Goal: Information Seeking & Learning: Learn about a topic

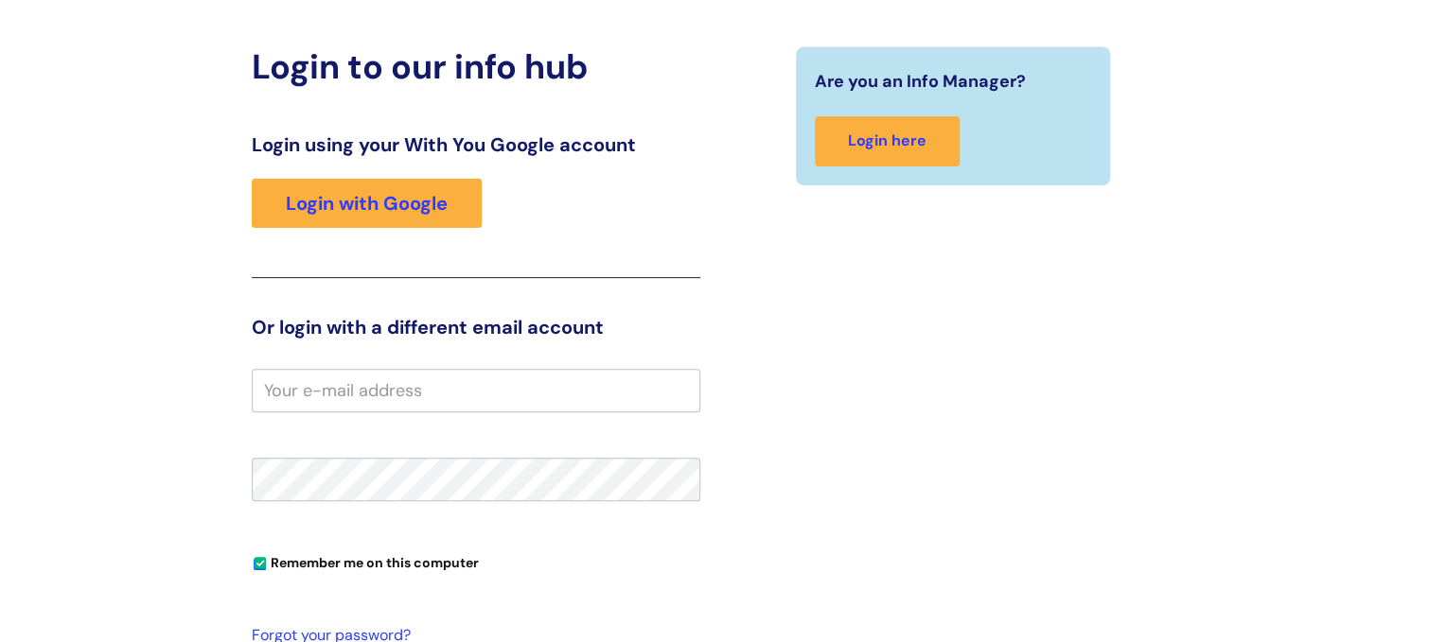
scroll to position [268, 0]
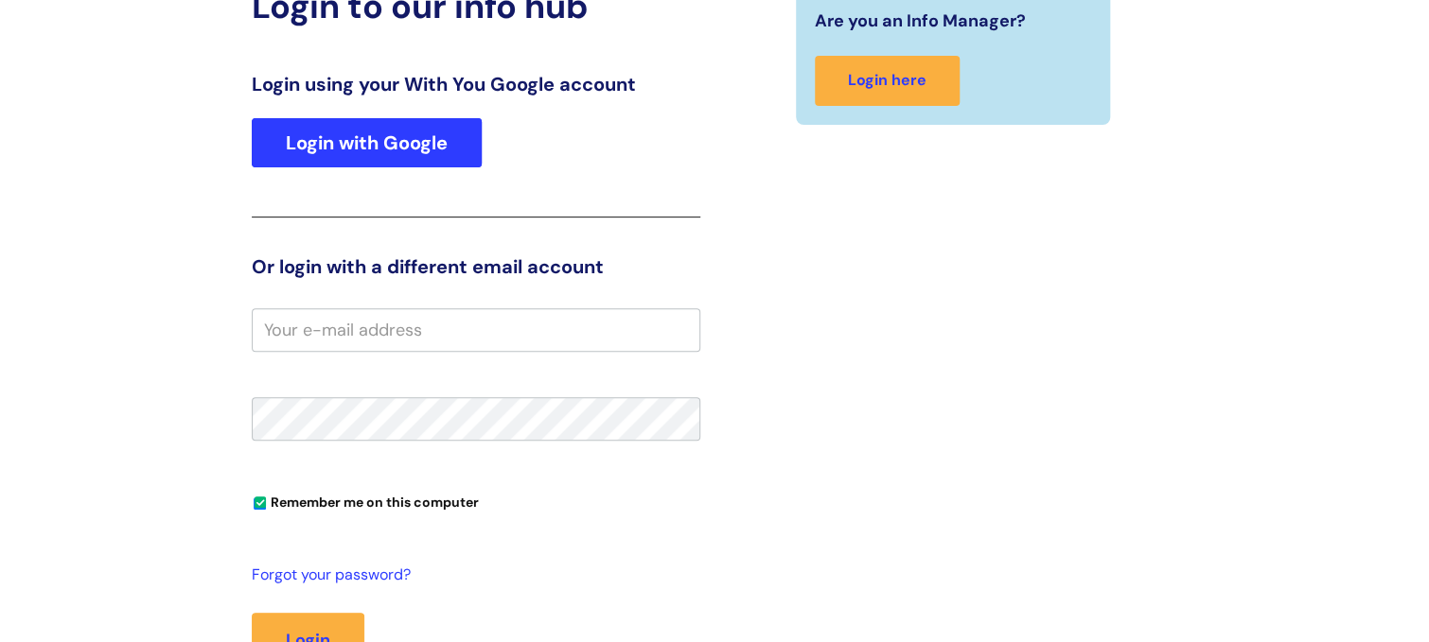
type input "Paula.Walker@wearewithyou.org.uk"
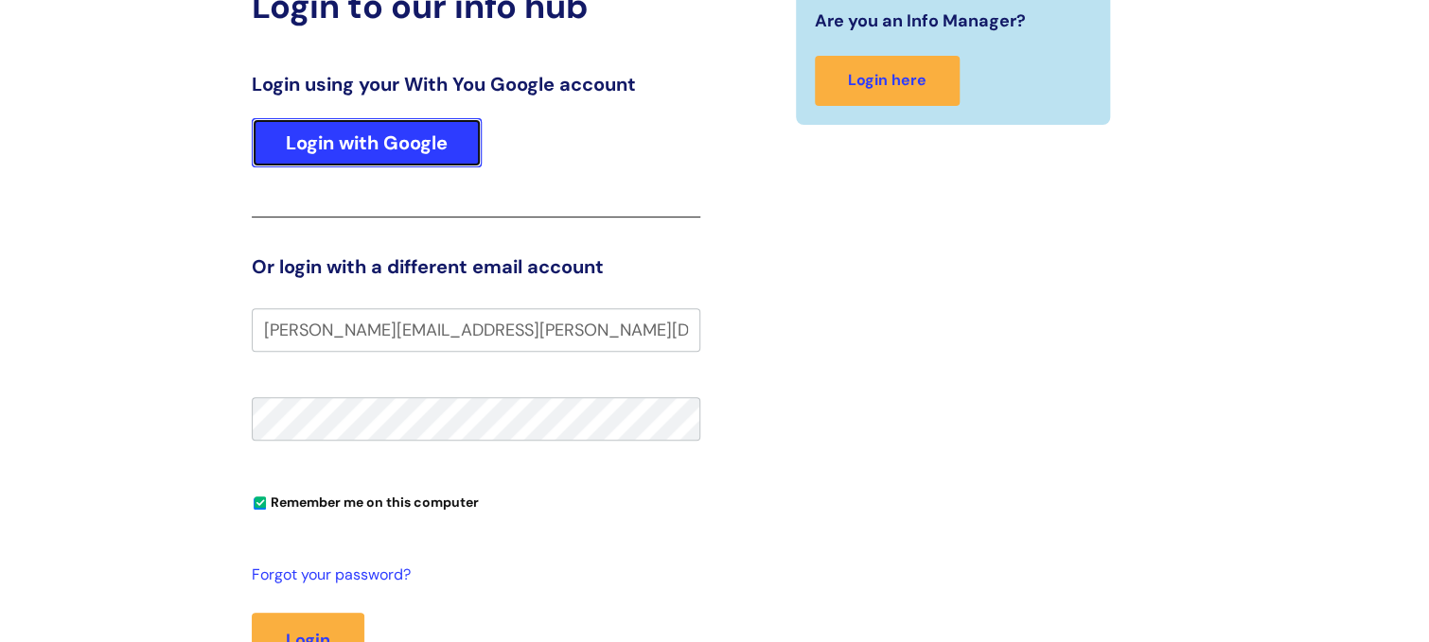
click at [379, 128] on link "Login with Google" at bounding box center [367, 142] width 230 height 49
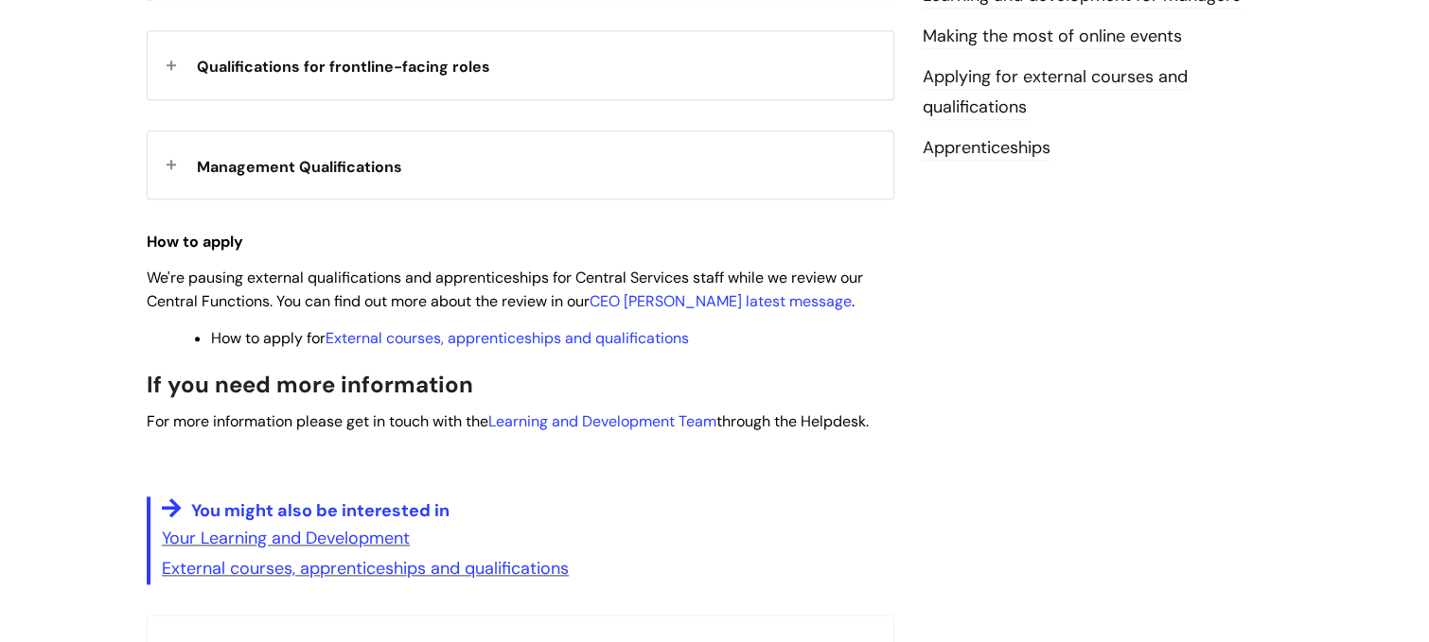
scroll to position [685, 0]
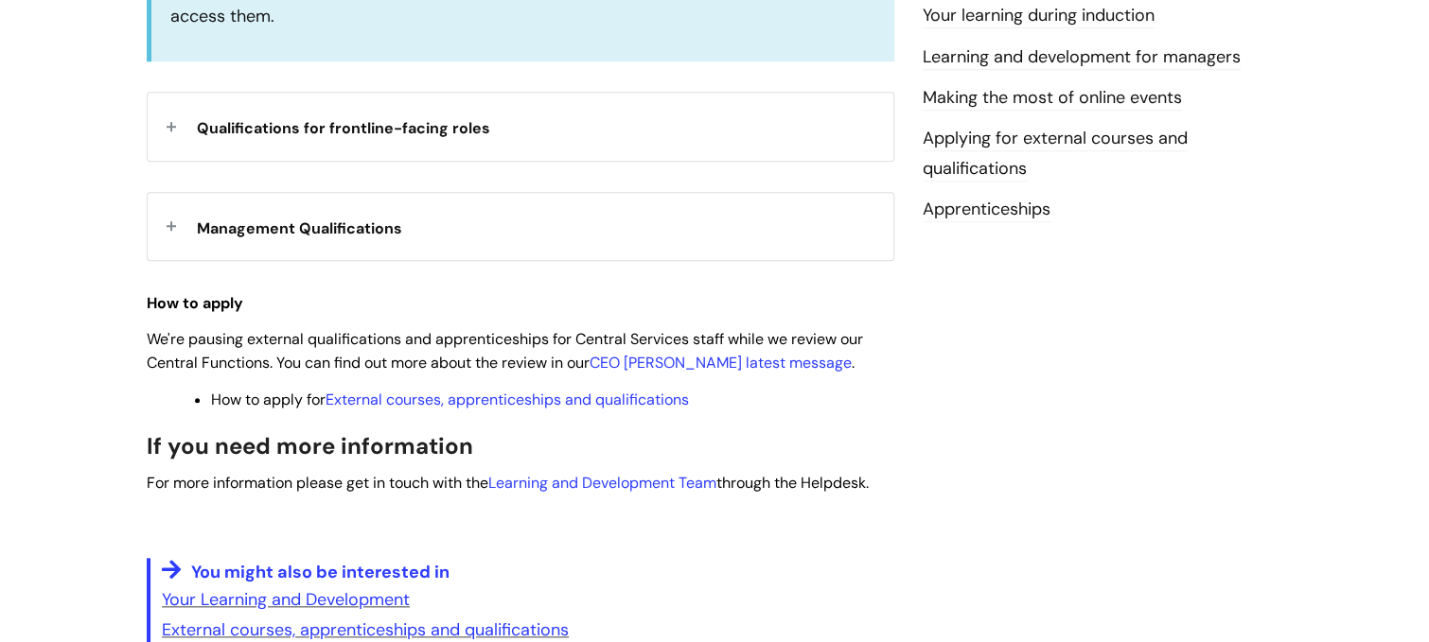
click at [445, 119] on strong "Qualifications for frontline-facing roles" at bounding box center [343, 126] width 293 height 28
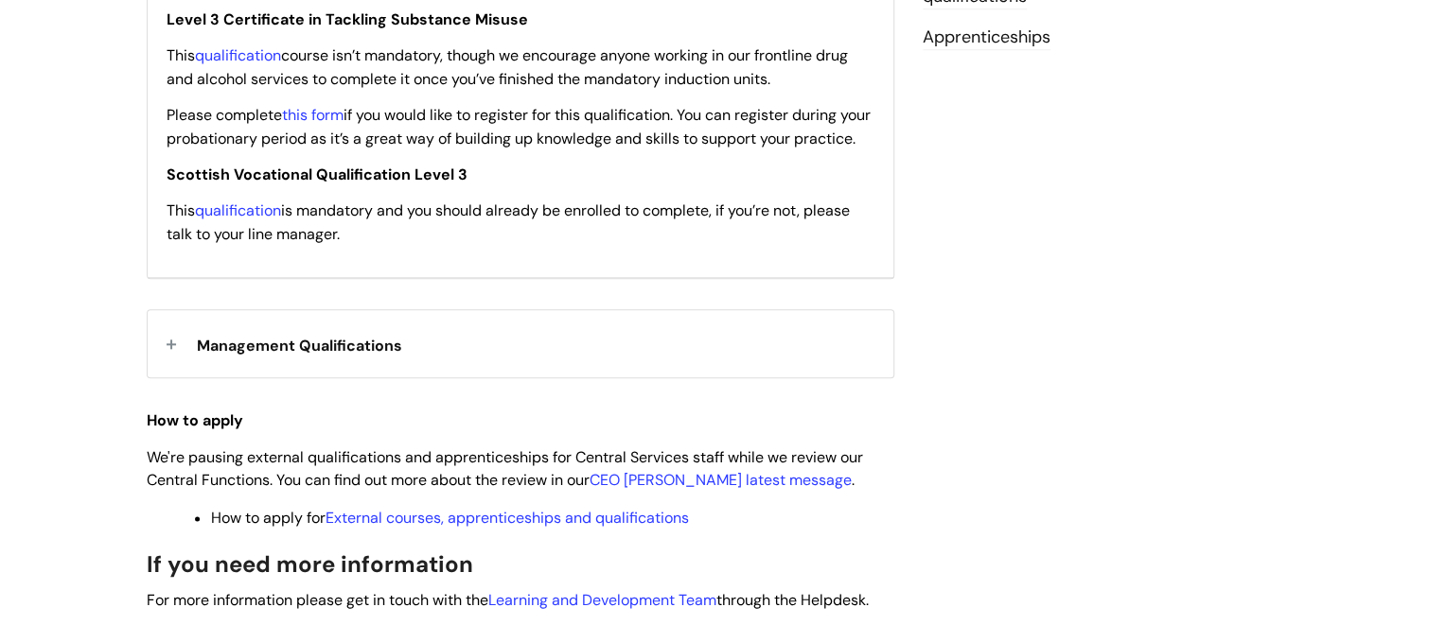
scroll to position [870, 0]
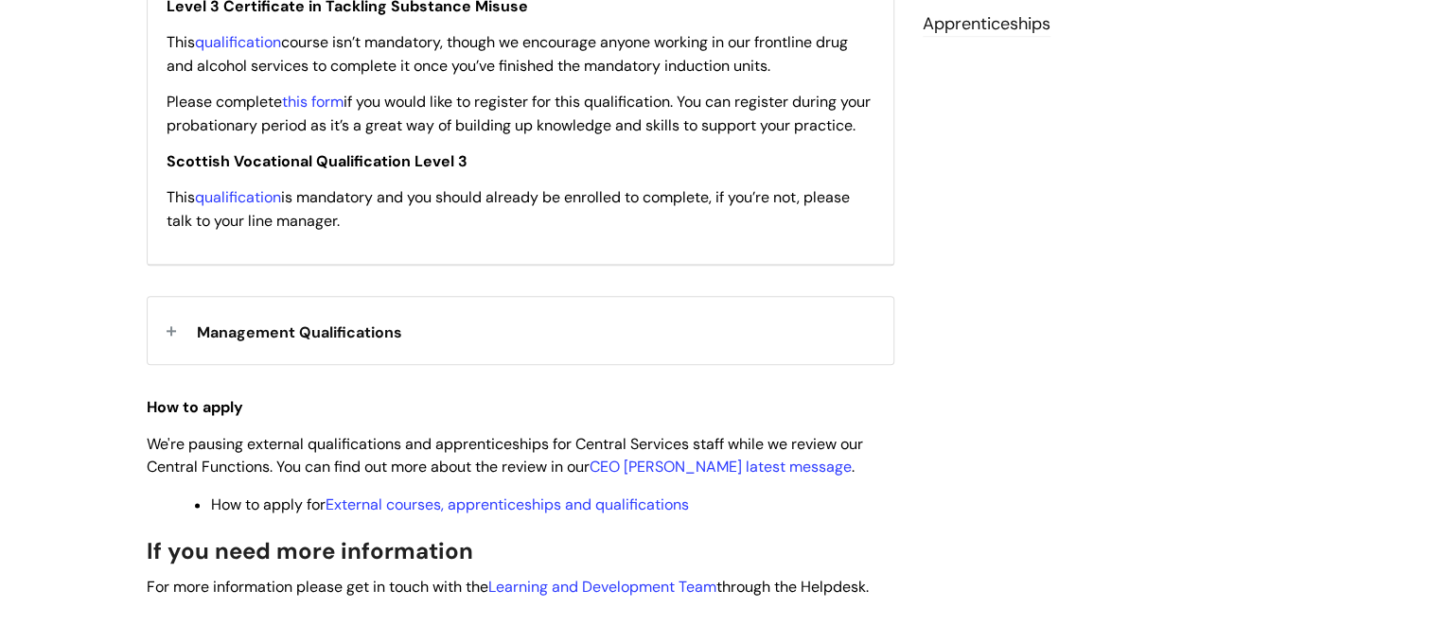
click at [292, 343] on span "Management Qualifications" at bounding box center [299, 333] width 205 height 20
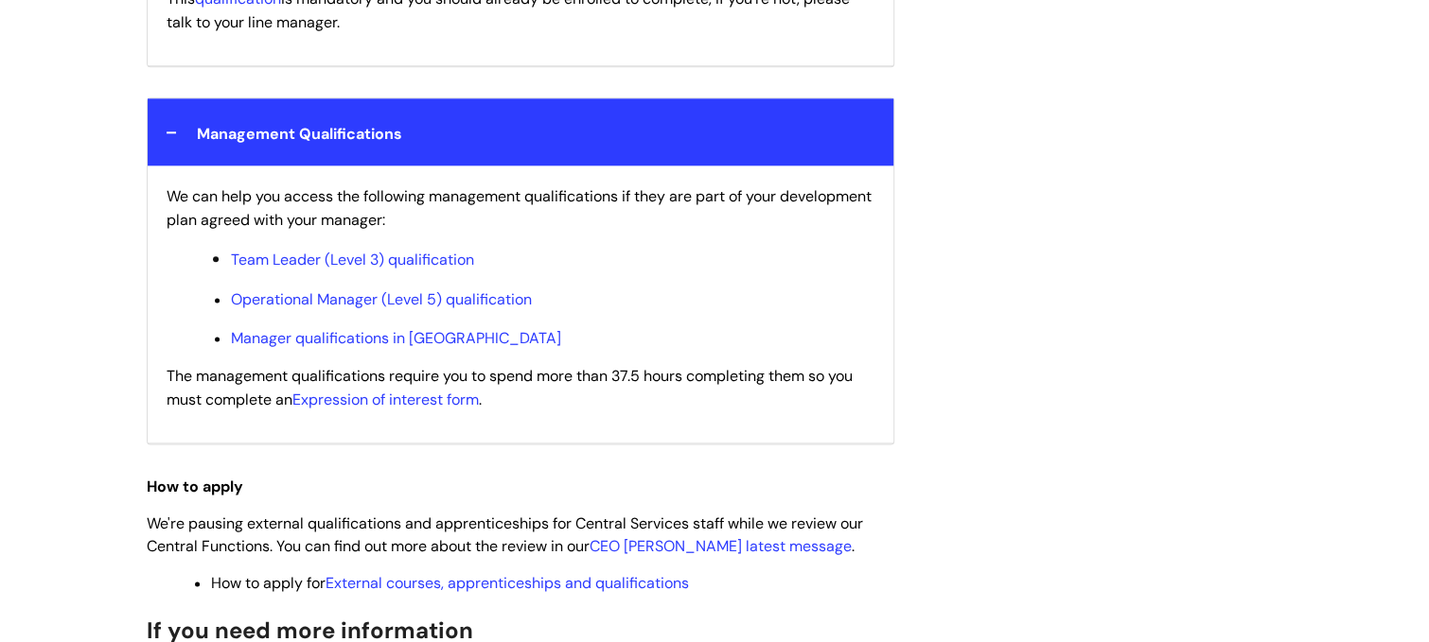
scroll to position [1084, 0]
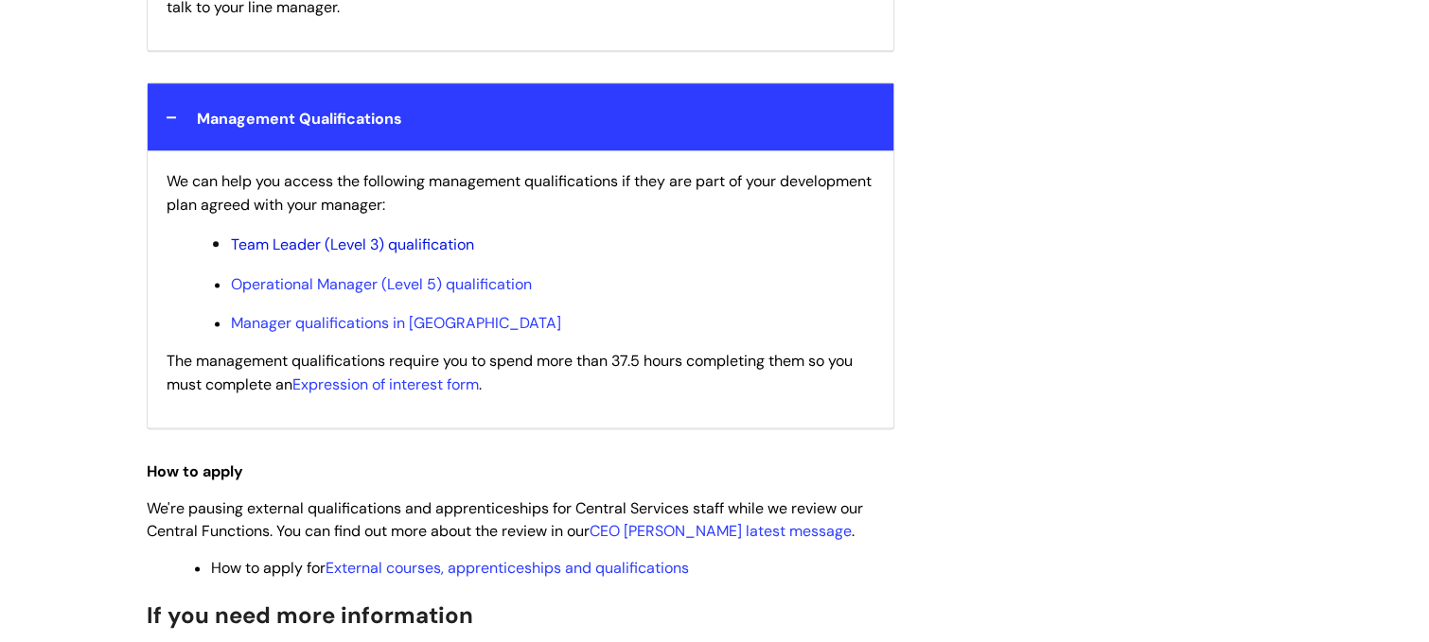
click at [362, 255] on link "Team Leader (Level 3) qualification" at bounding box center [352, 245] width 243 height 20
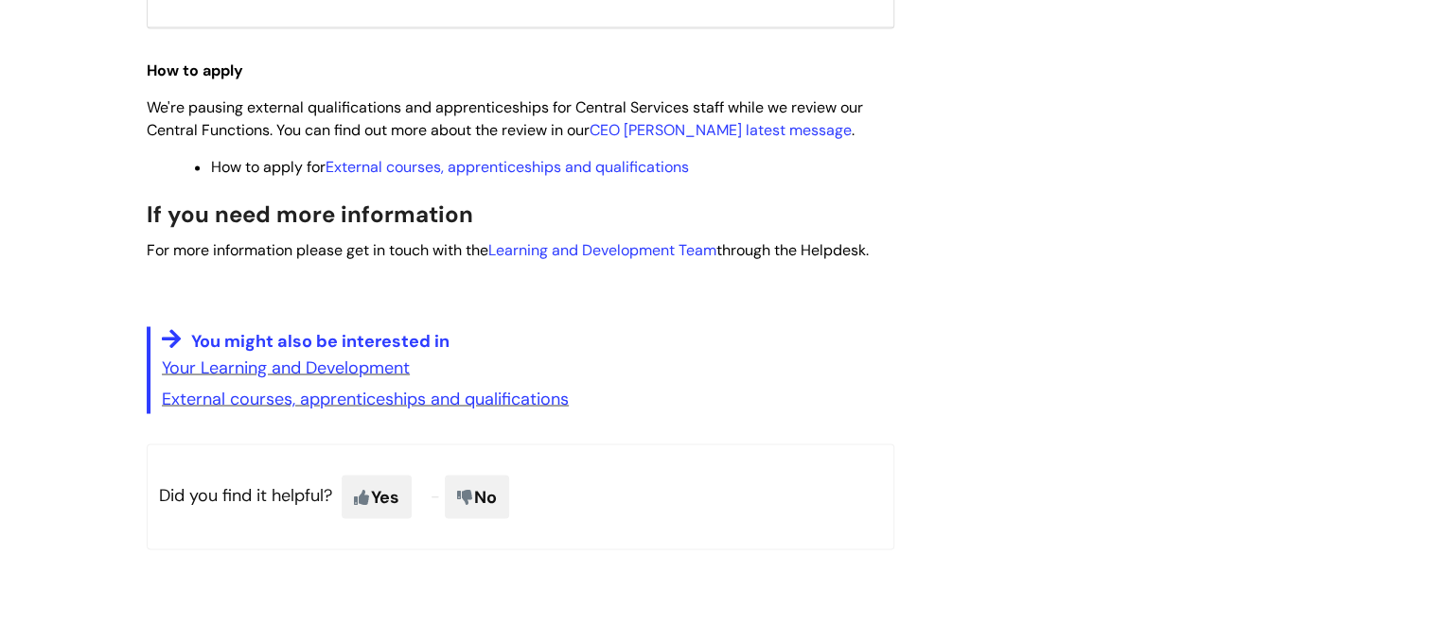
scroll to position [1483, 0]
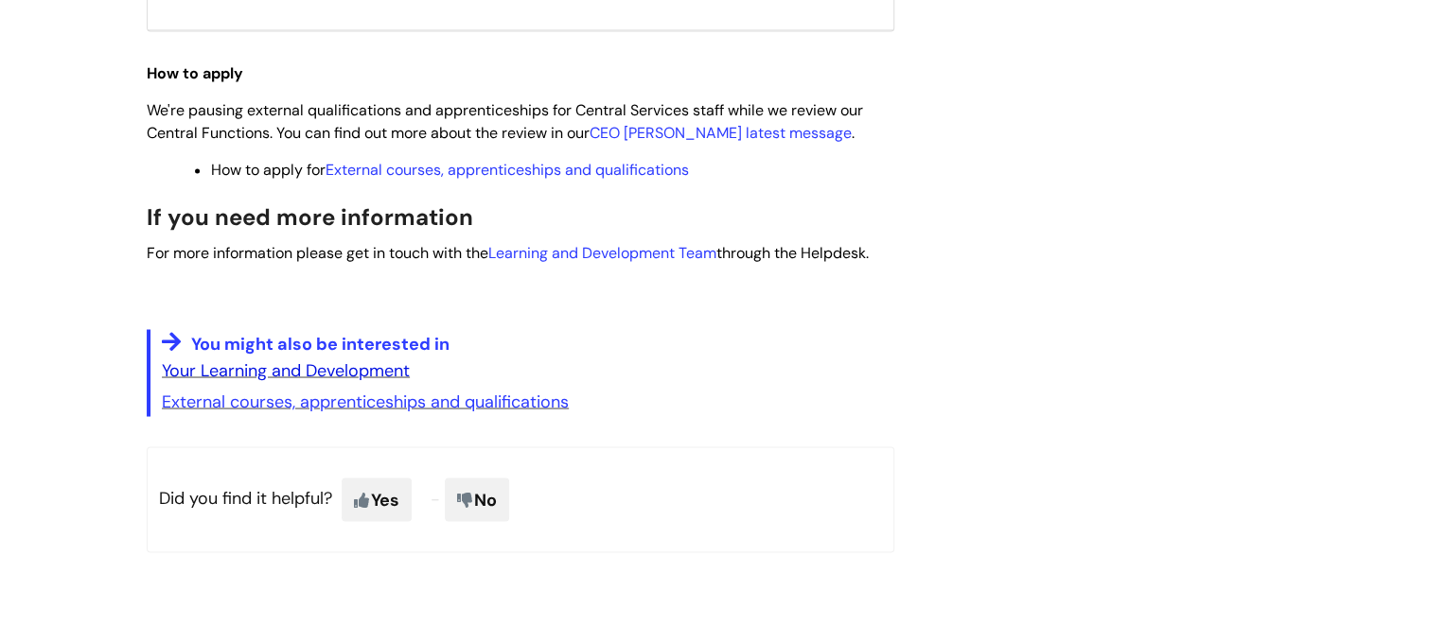
click at [339, 381] on link "Your Learning and Development" at bounding box center [286, 370] width 248 height 23
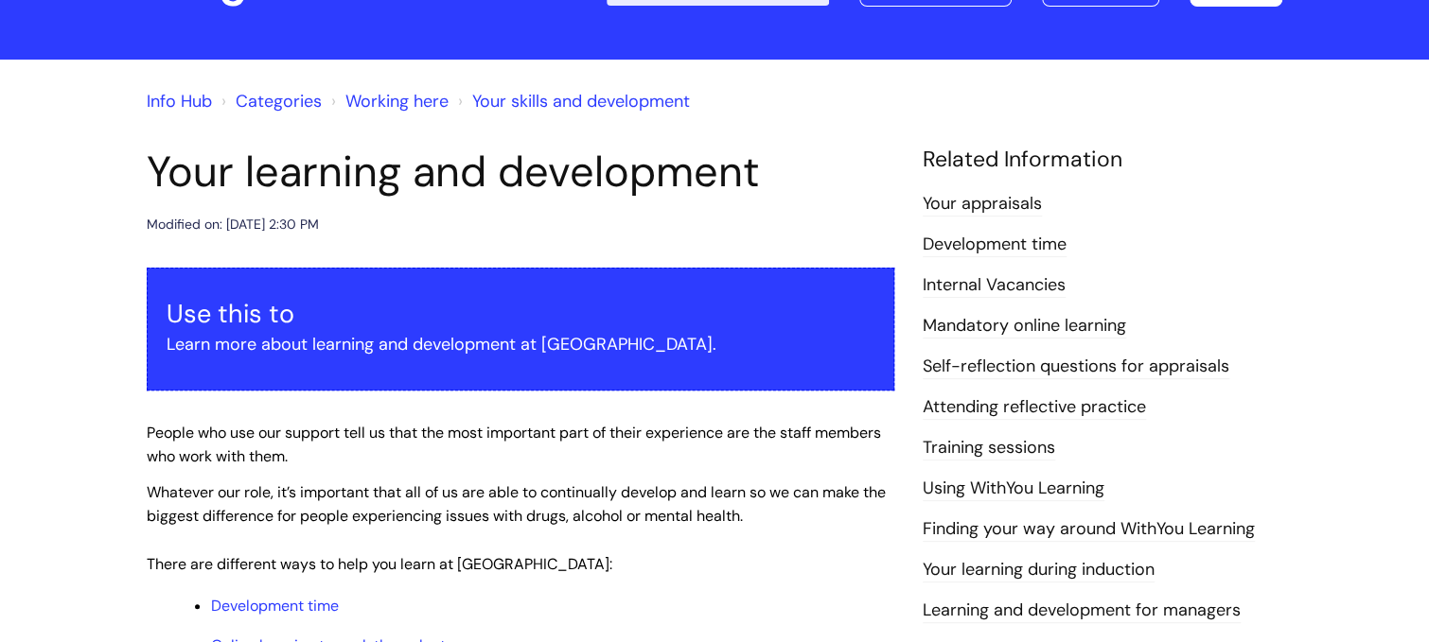
scroll to position [114, 0]
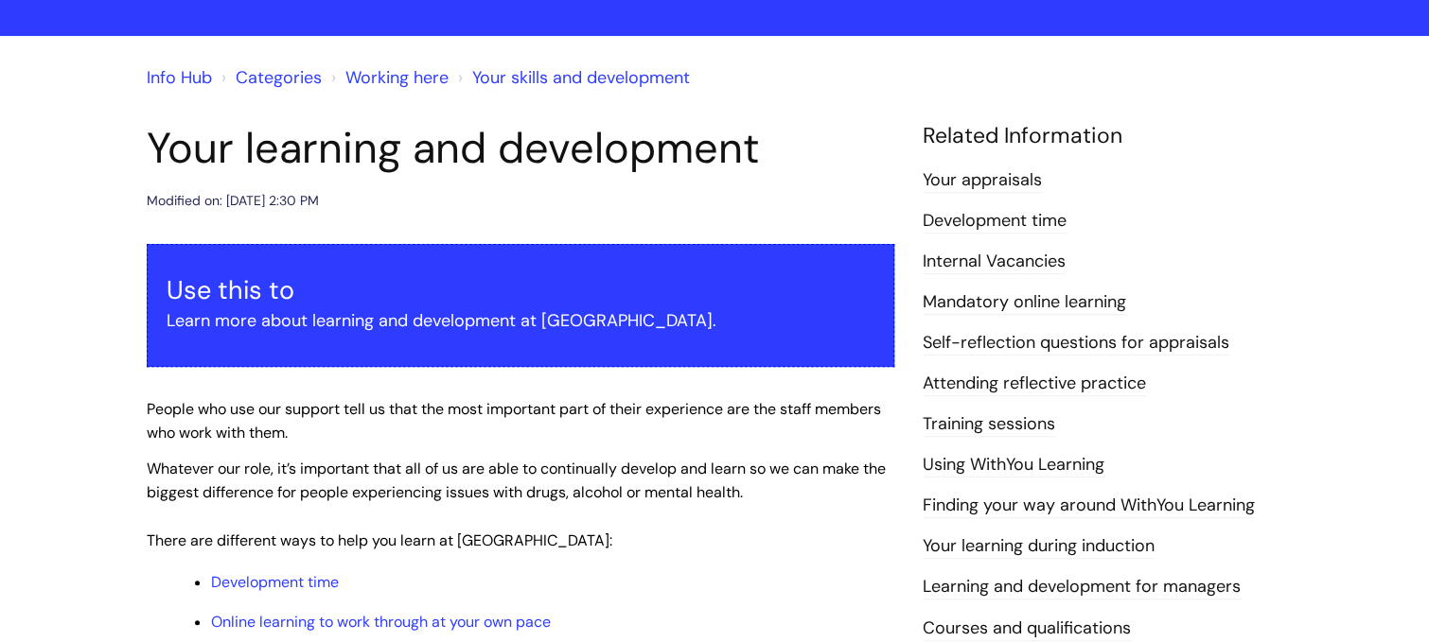
click at [958, 268] on link "Internal Vacancies" at bounding box center [994, 262] width 143 height 25
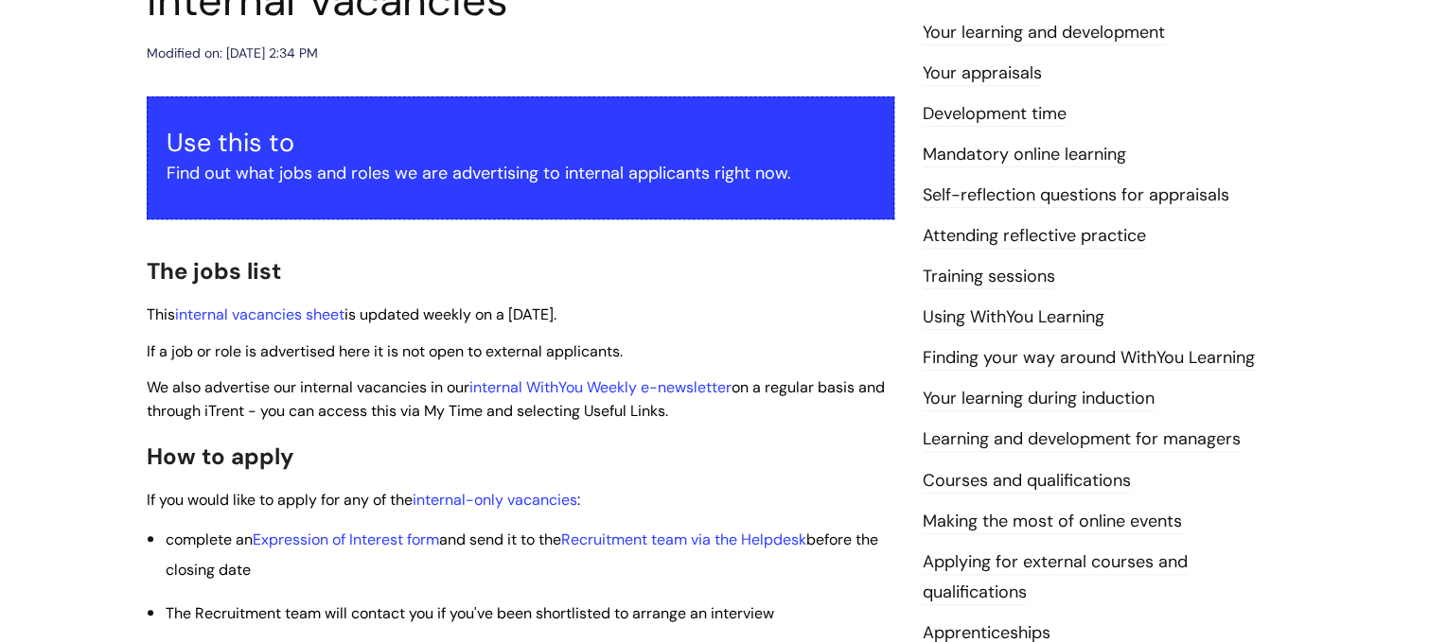
scroll to position [280, 0]
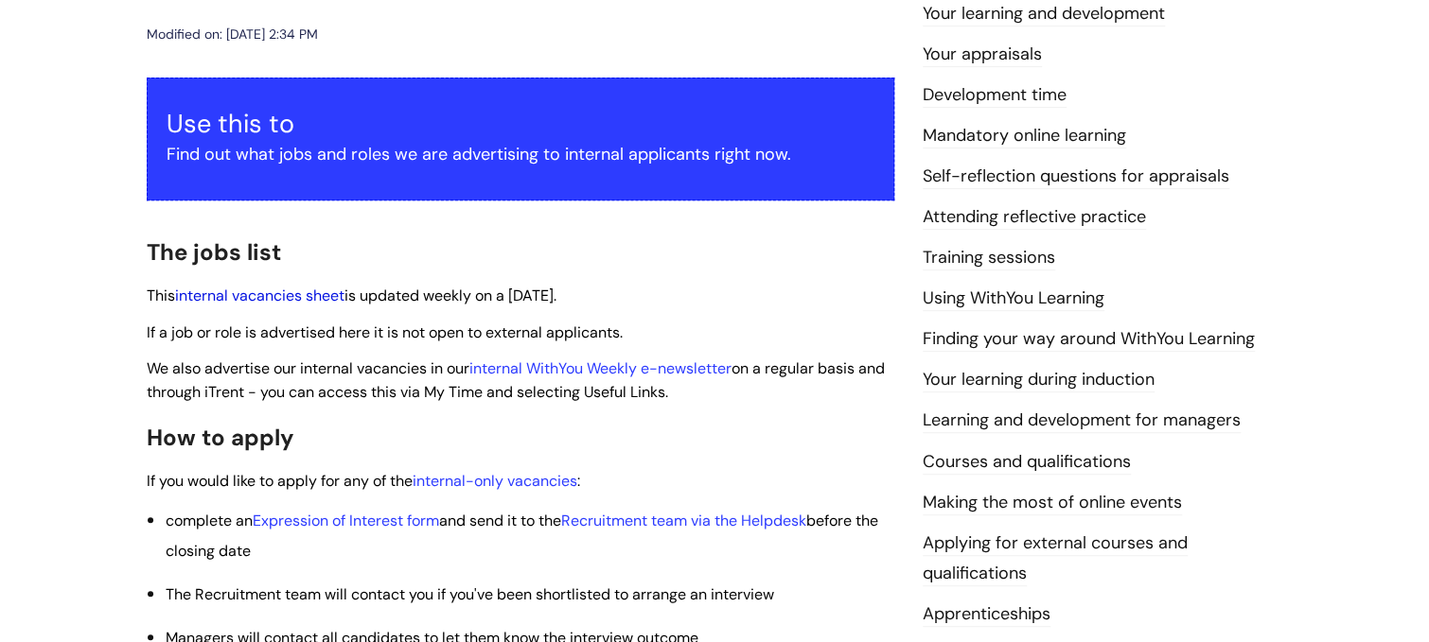
click at [234, 291] on link "internal vacancies sheet" at bounding box center [259, 296] width 169 height 20
